Goal: Browse casually

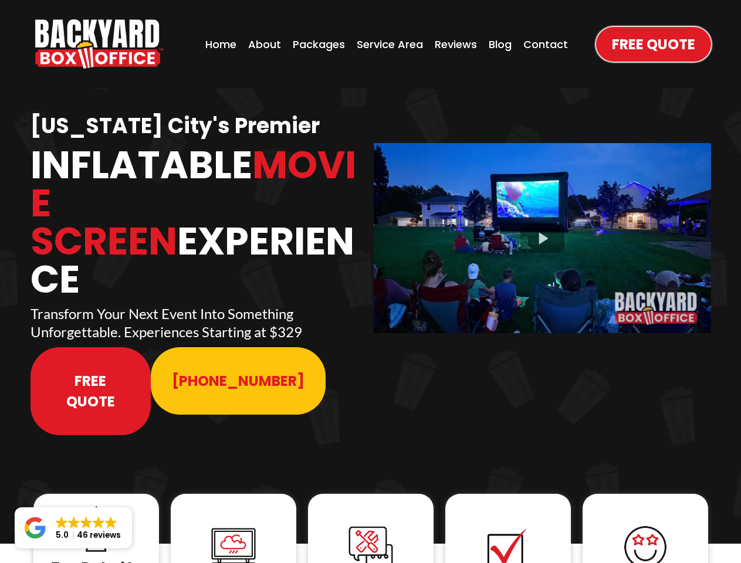
click at [99, 44] on img "https://www.backyardboxoffice.com" at bounding box center [99, 43] width 128 height 49
click at [542, 230] on div at bounding box center [542, 238] width 337 height 190
click at [96, 506] on img at bounding box center [96, 529] width 47 height 47
click at [234, 524] on img at bounding box center [233, 547] width 47 height 47
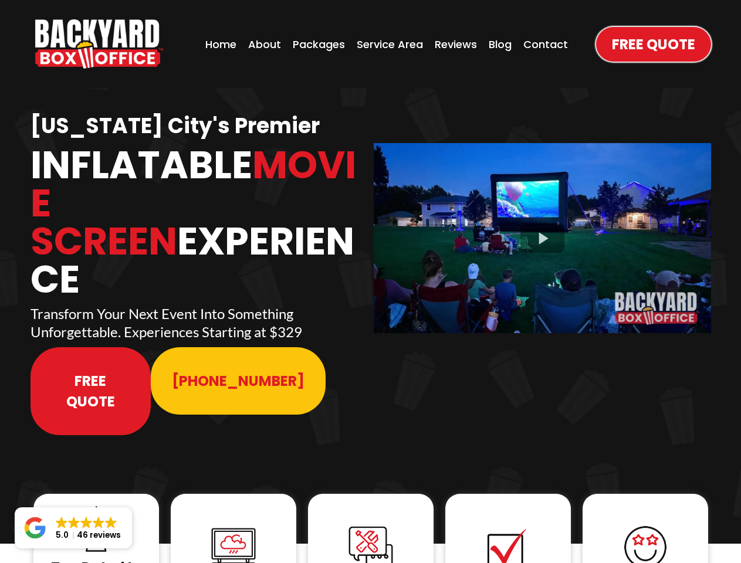
click at [234, 524] on img at bounding box center [233, 547] width 47 height 47
click at [371, 525] on img at bounding box center [370, 548] width 47 height 47
click at [508, 525] on img at bounding box center [508, 548] width 47 height 47
